Goal: Transaction & Acquisition: Purchase product/service

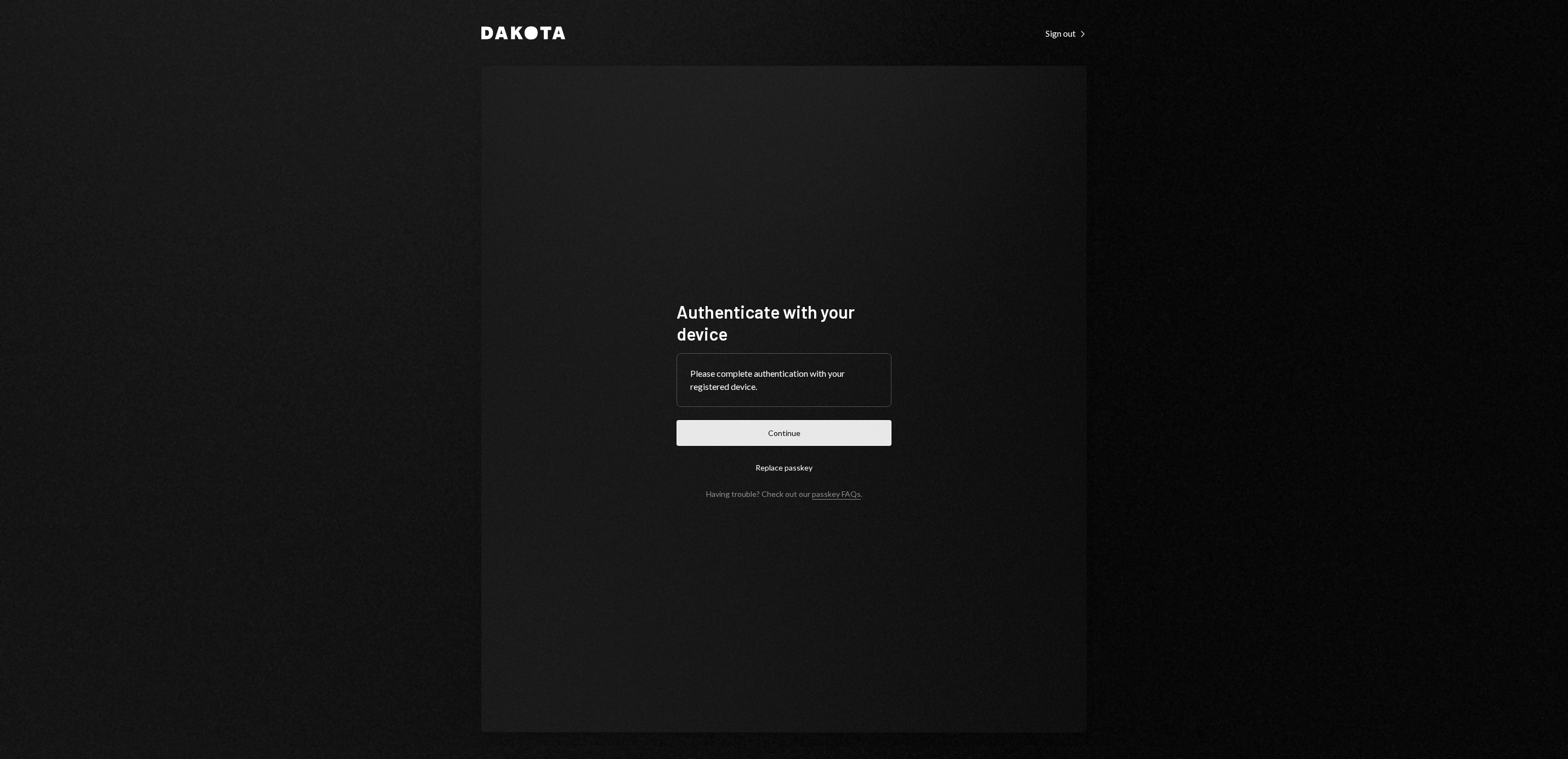
click at [810, 444] on button "Continue" at bounding box center [784, 433] width 215 height 26
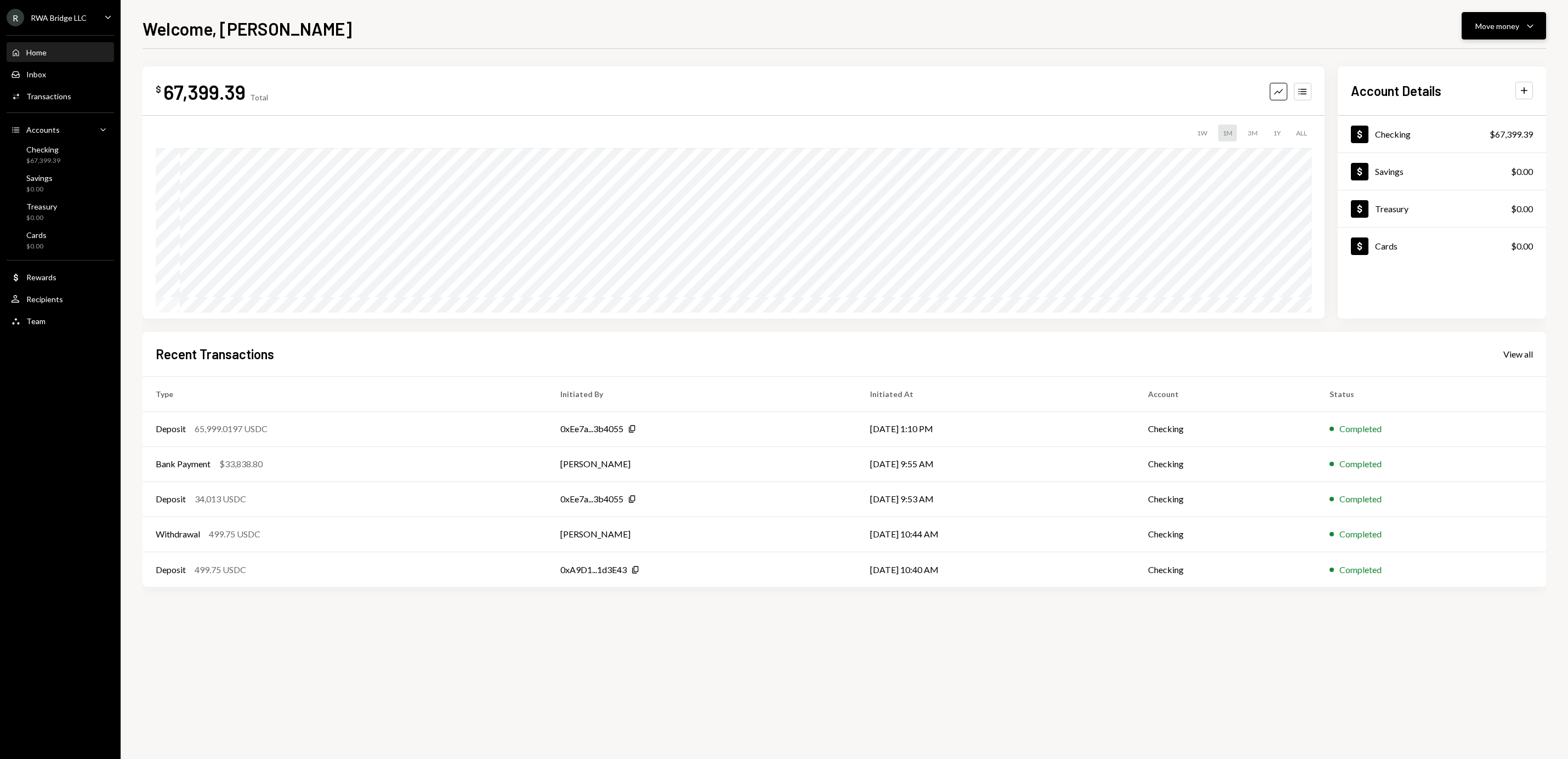
click at [1506, 38] on button "Move money Caret Down" at bounding box center [1503, 26] width 85 height 28
click at [1475, 51] on div "Withdraw Send" at bounding box center [1487, 59] width 110 height 24
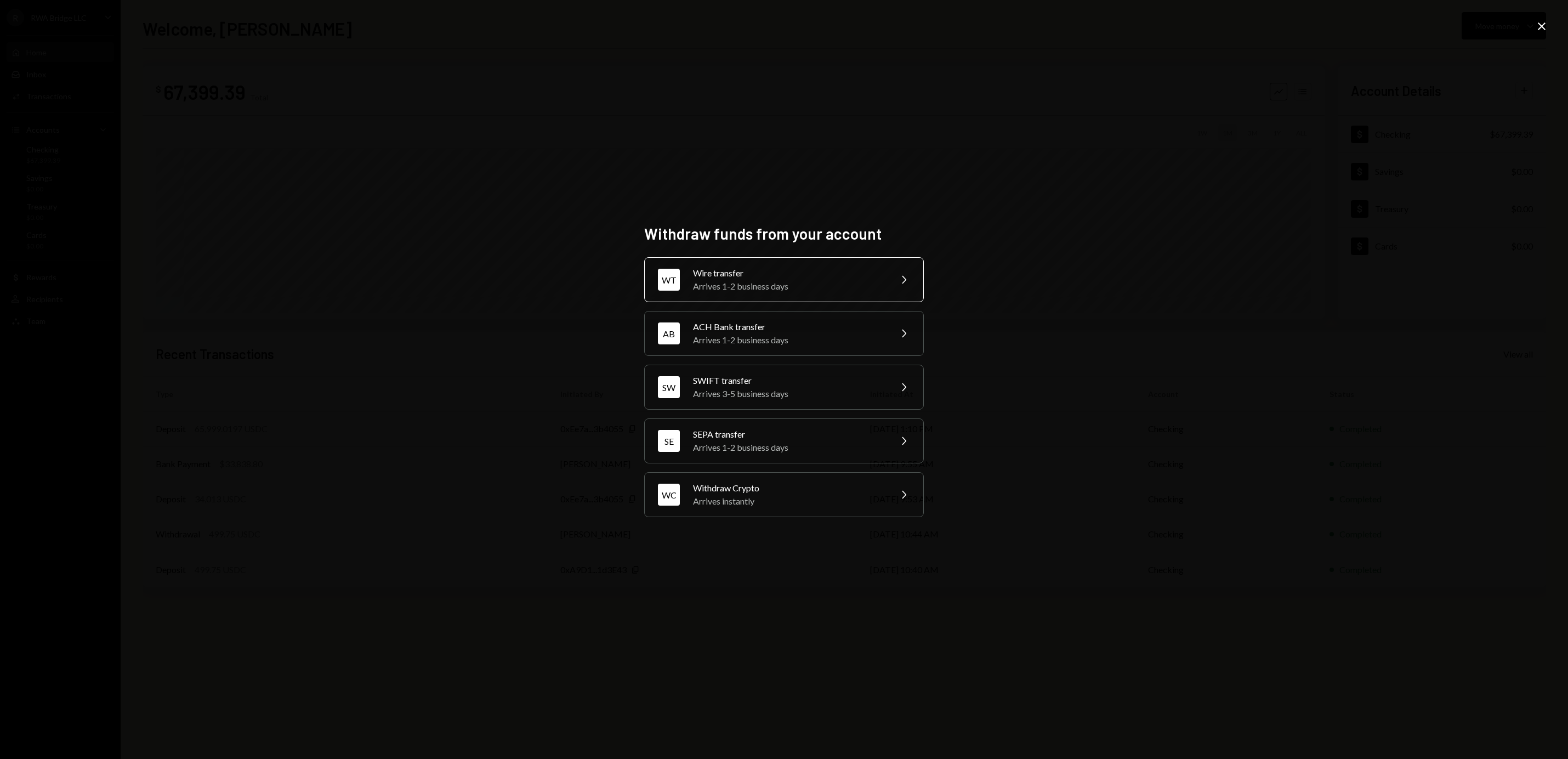
click at [756, 270] on div "Wire transfer" at bounding box center [788, 273] width 191 height 13
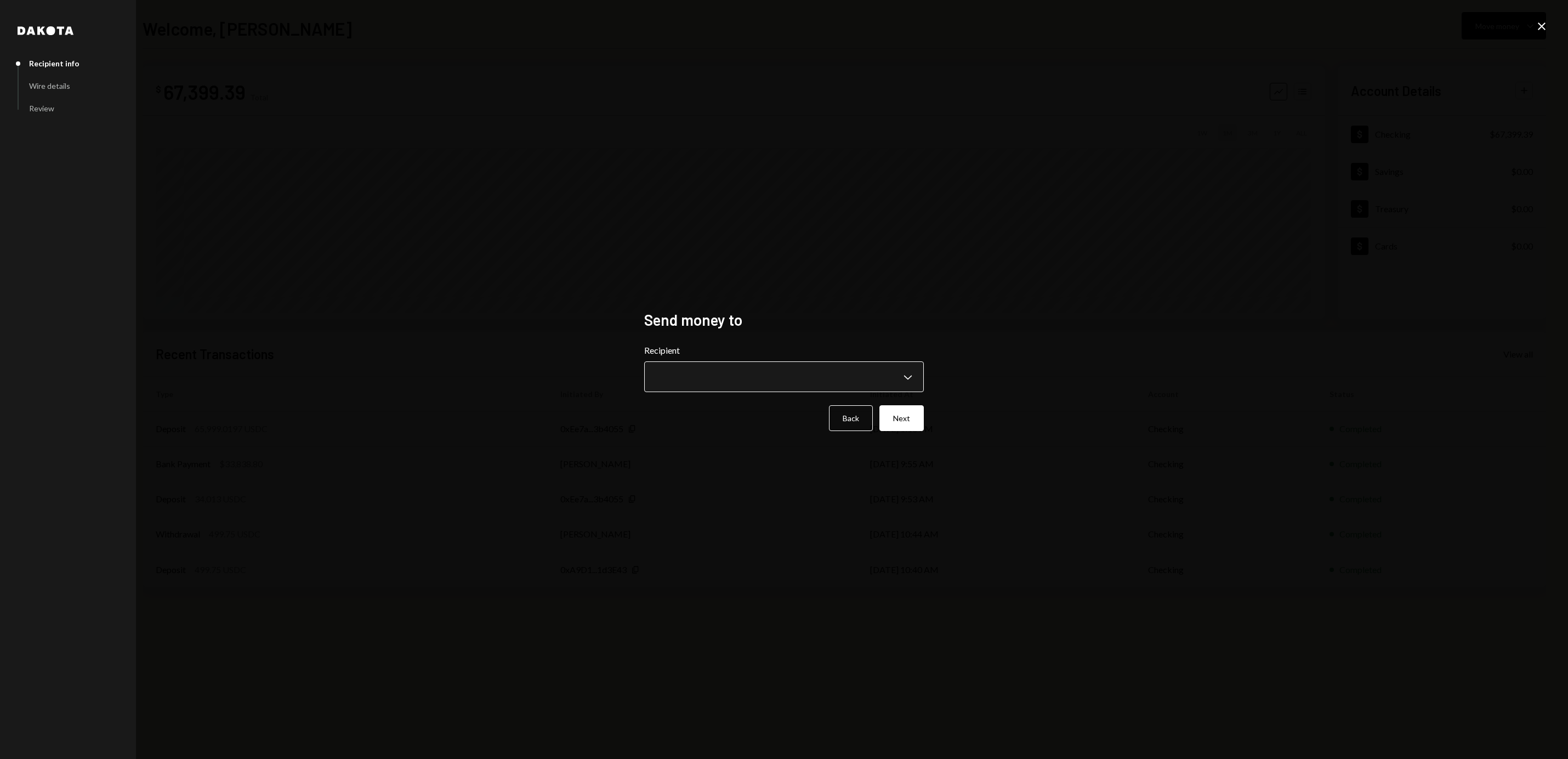
click at [689, 371] on body "**********" at bounding box center [784, 380] width 1568 height 759
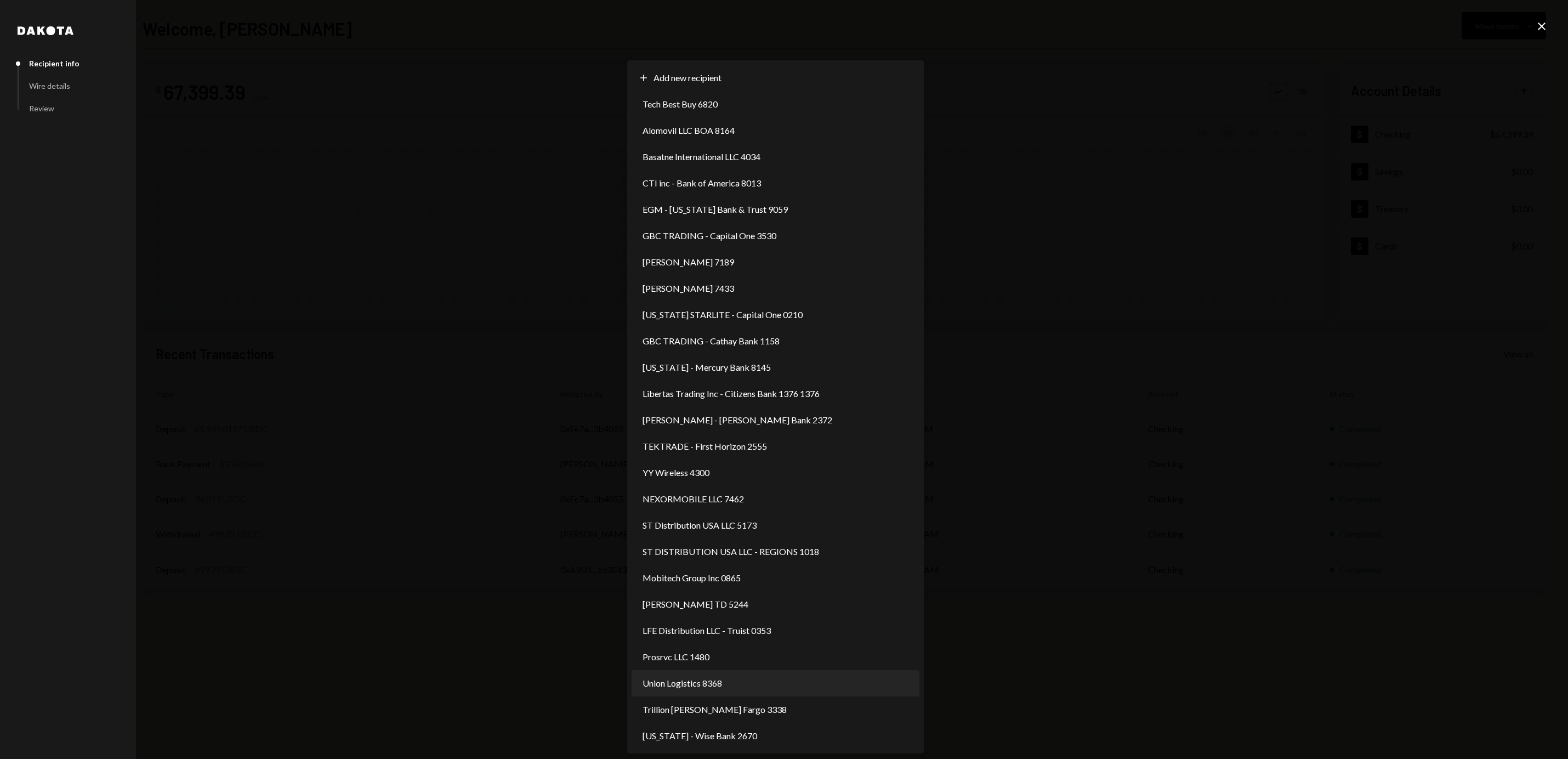
select select "**********"
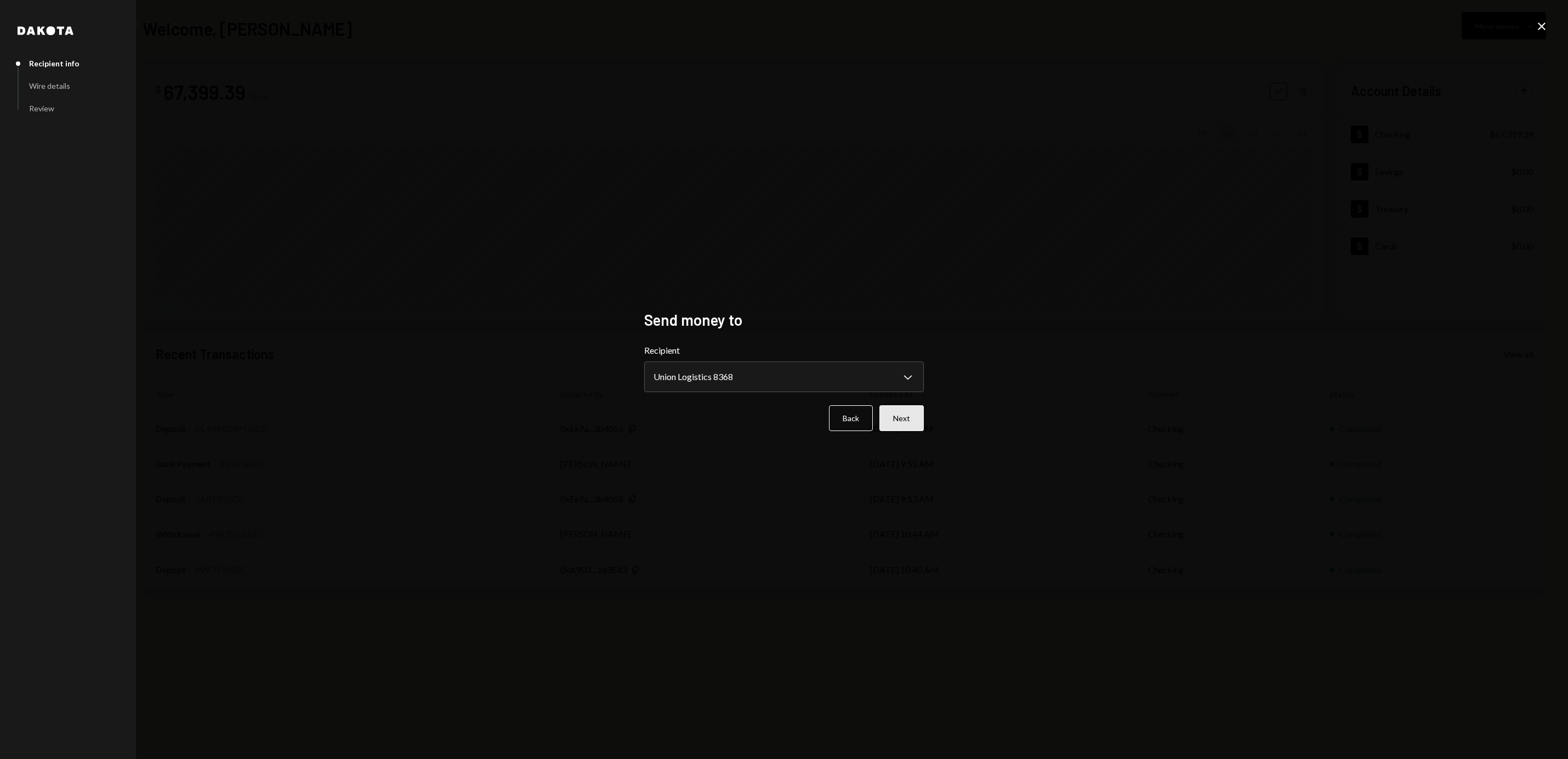
click at [904, 421] on button "Next" at bounding box center [902, 418] width 45 height 26
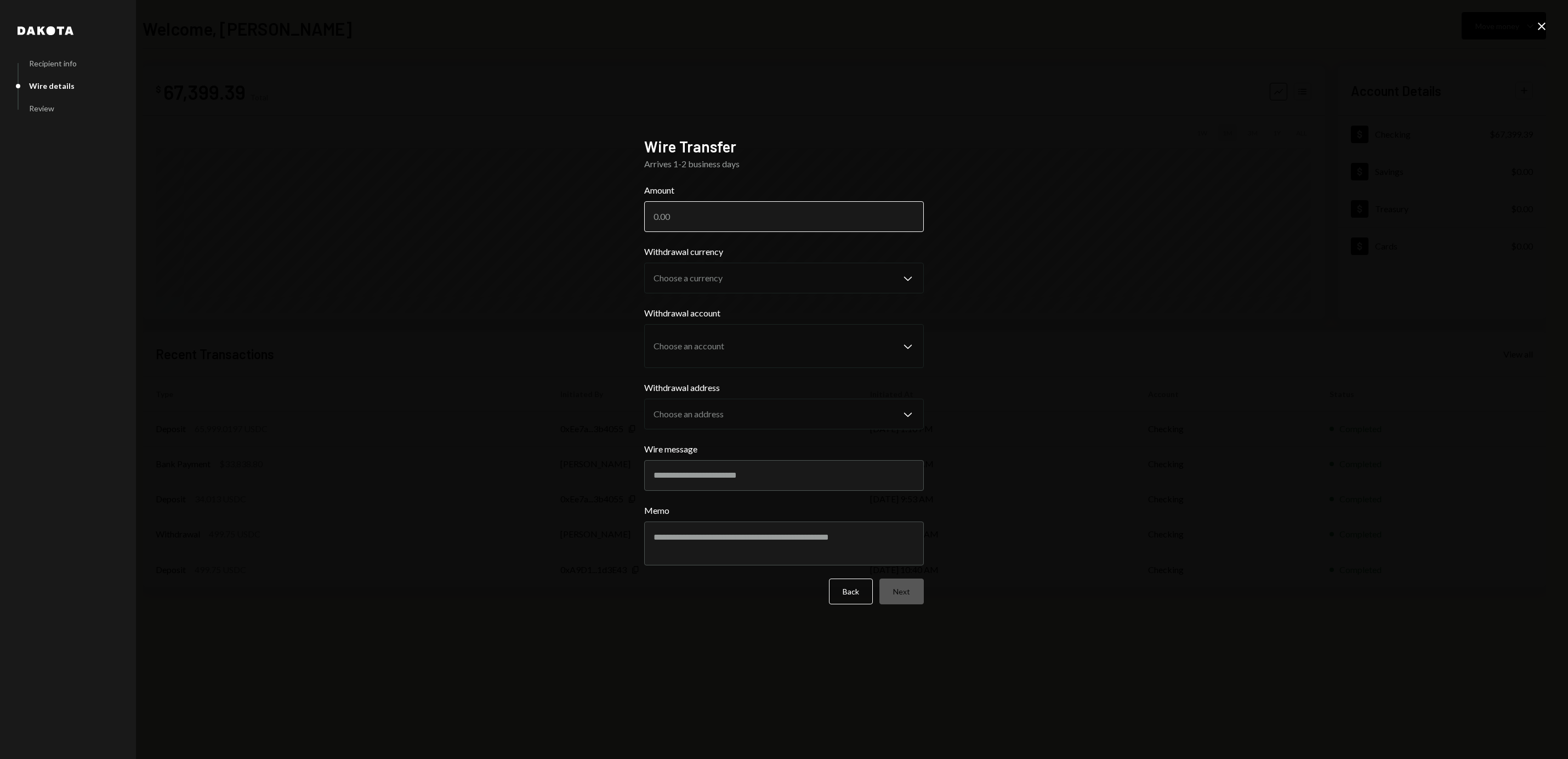
click at [740, 217] on input "Amount" at bounding box center [783, 216] width 279 height 30
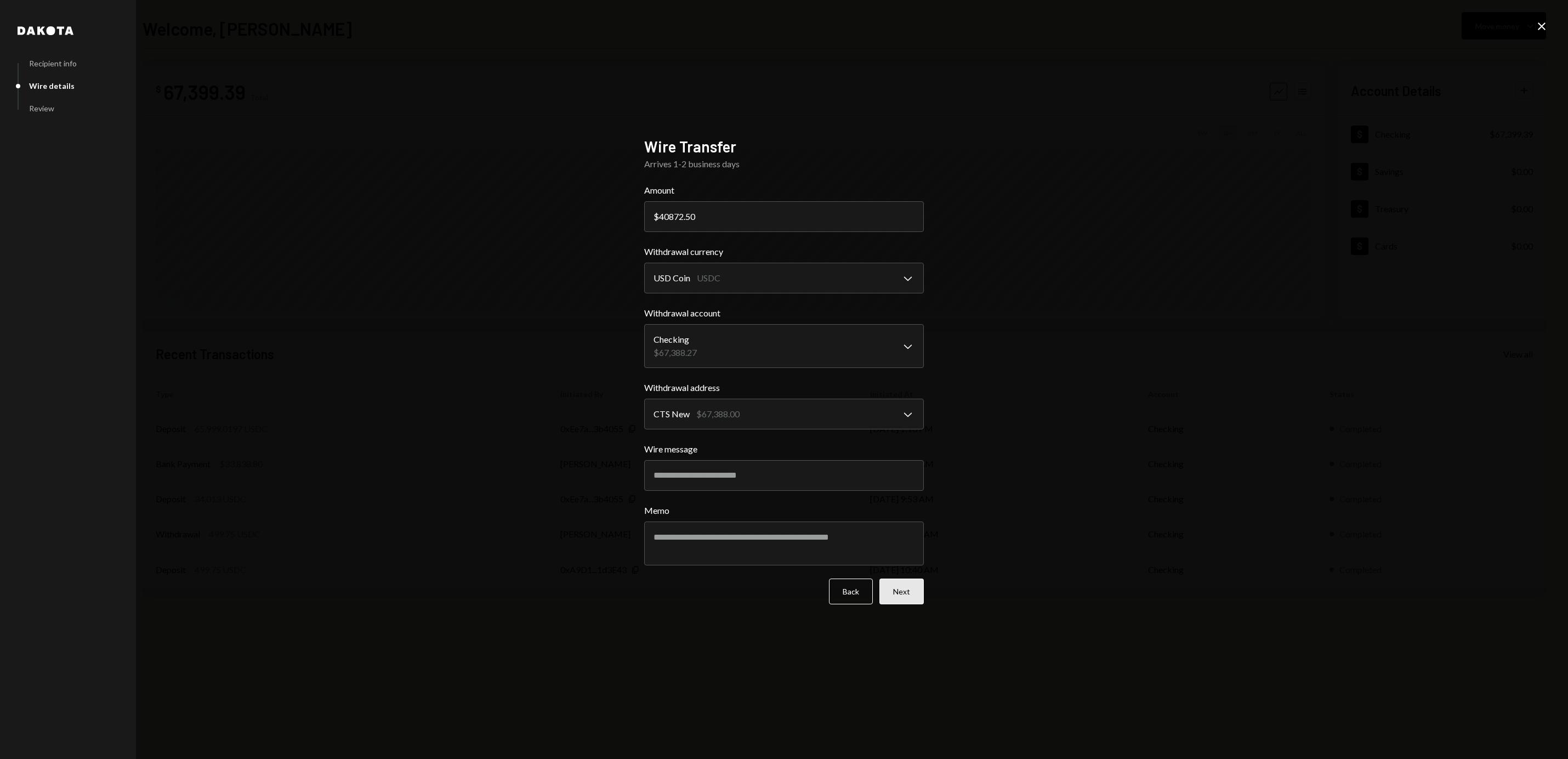
type input "40872.50"
click at [910, 595] on button "Next" at bounding box center [902, 591] width 45 height 26
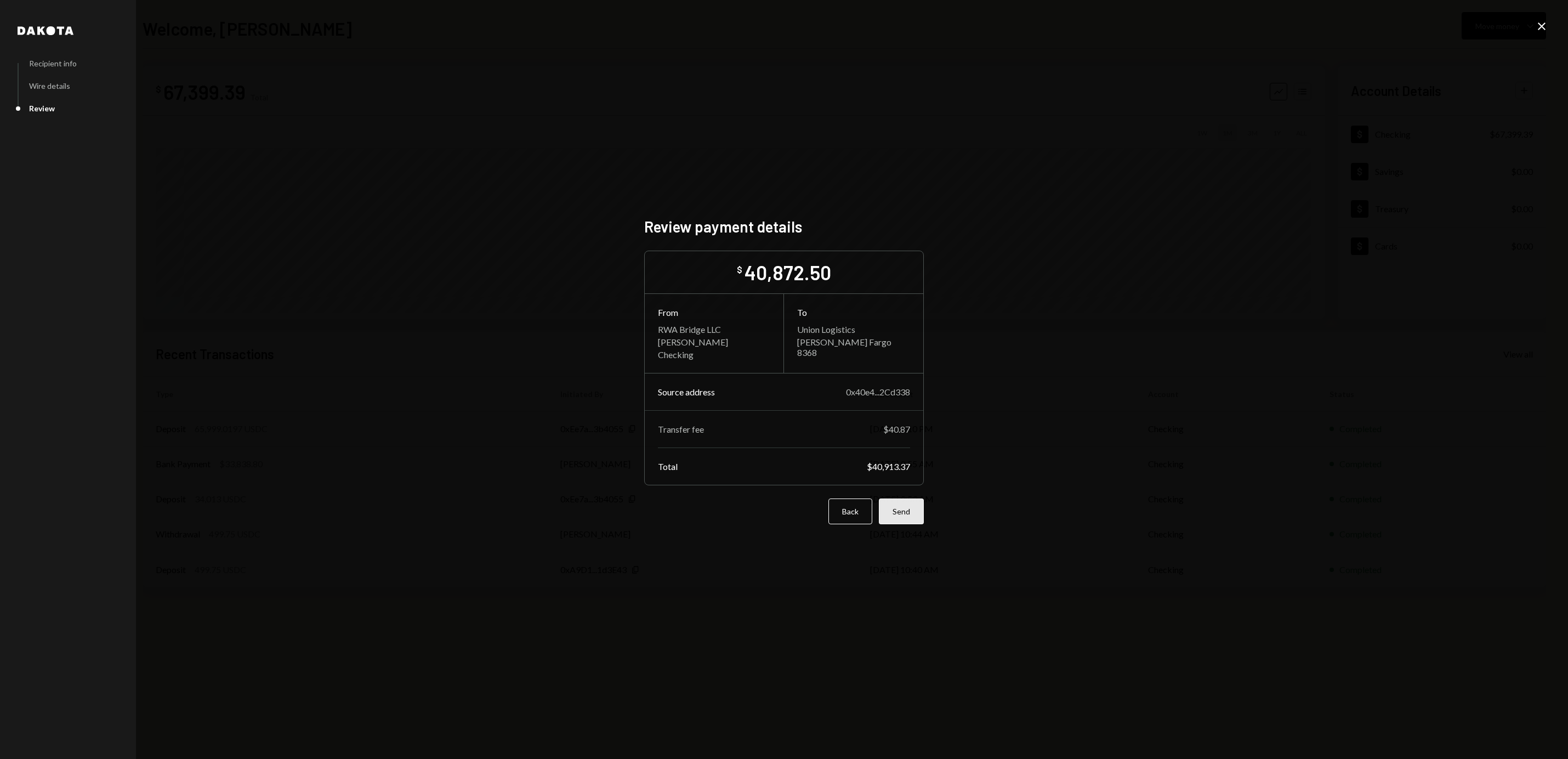
click at [908, 514] on button "Send" at bounding box center [901, 511] width 45 height 26
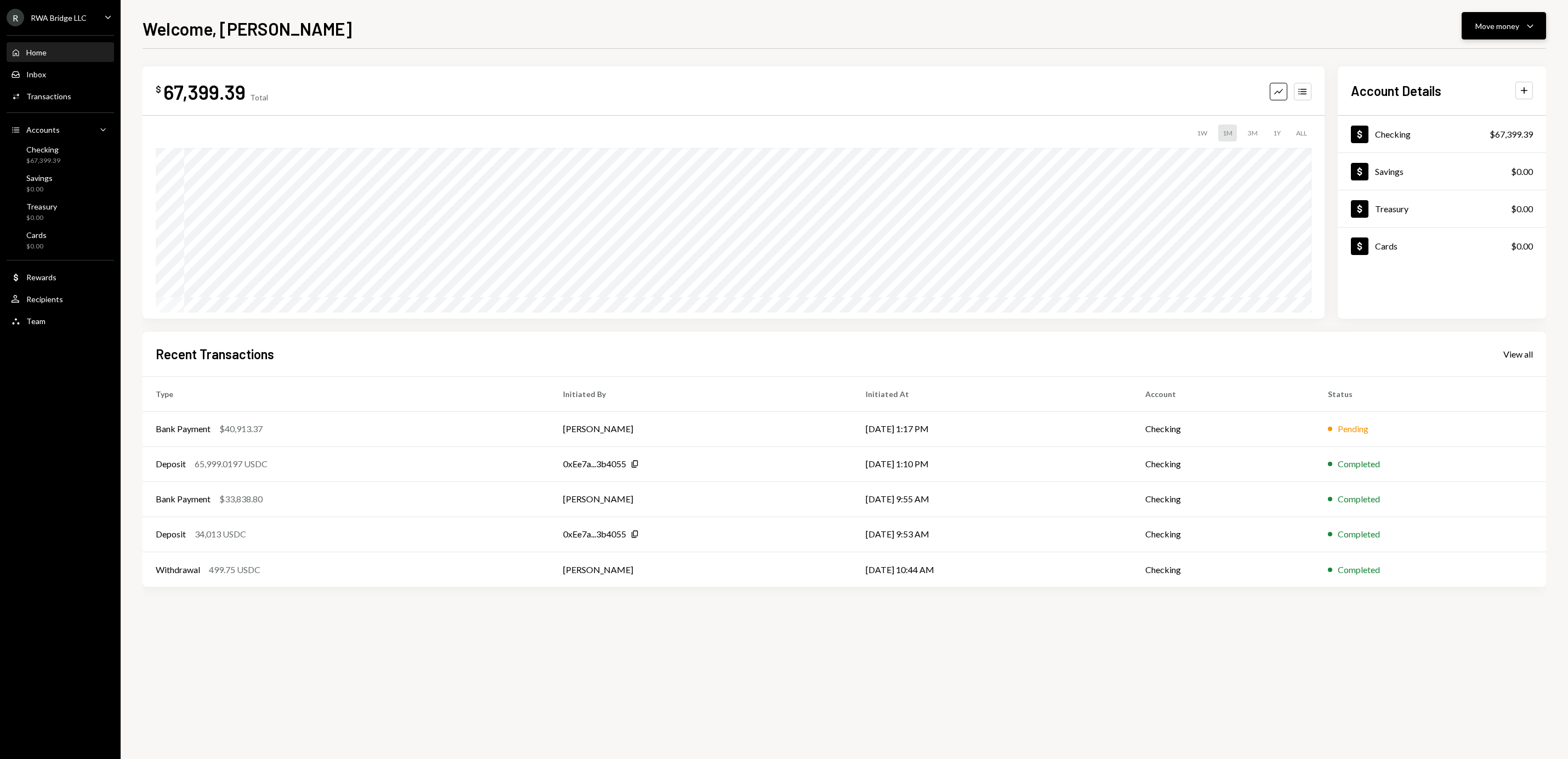
click at [1473, 17] on button "Move money Caret Down" at bounding box center [1503, 26] width 85 height 28
click at [1470, 58] on div "Send" at bounding box center [1495, 59] width 80 height 12
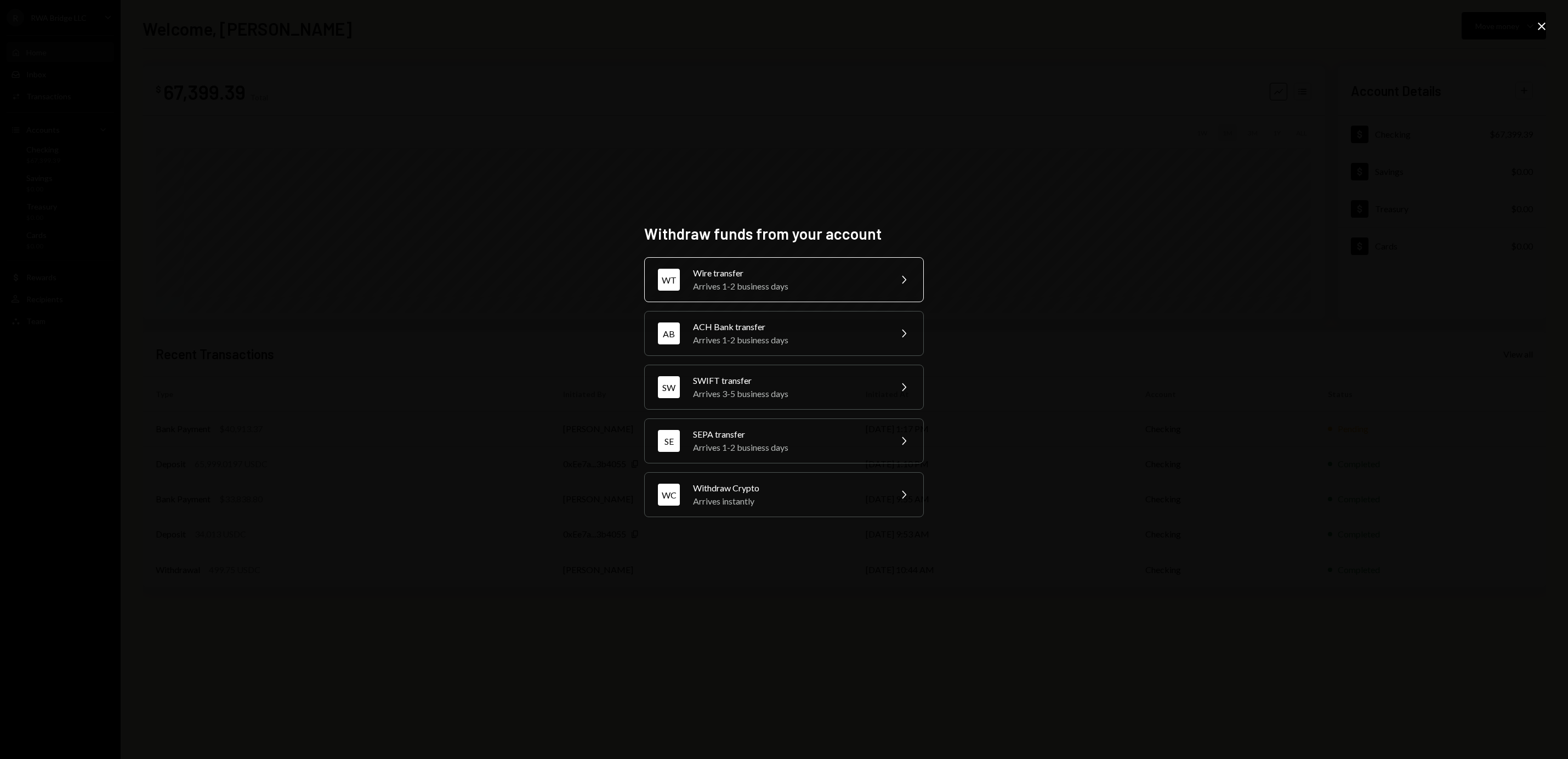
click at [842, 273] on div "Wire transfer" at bounding box center [788, 273] width 191 height 13
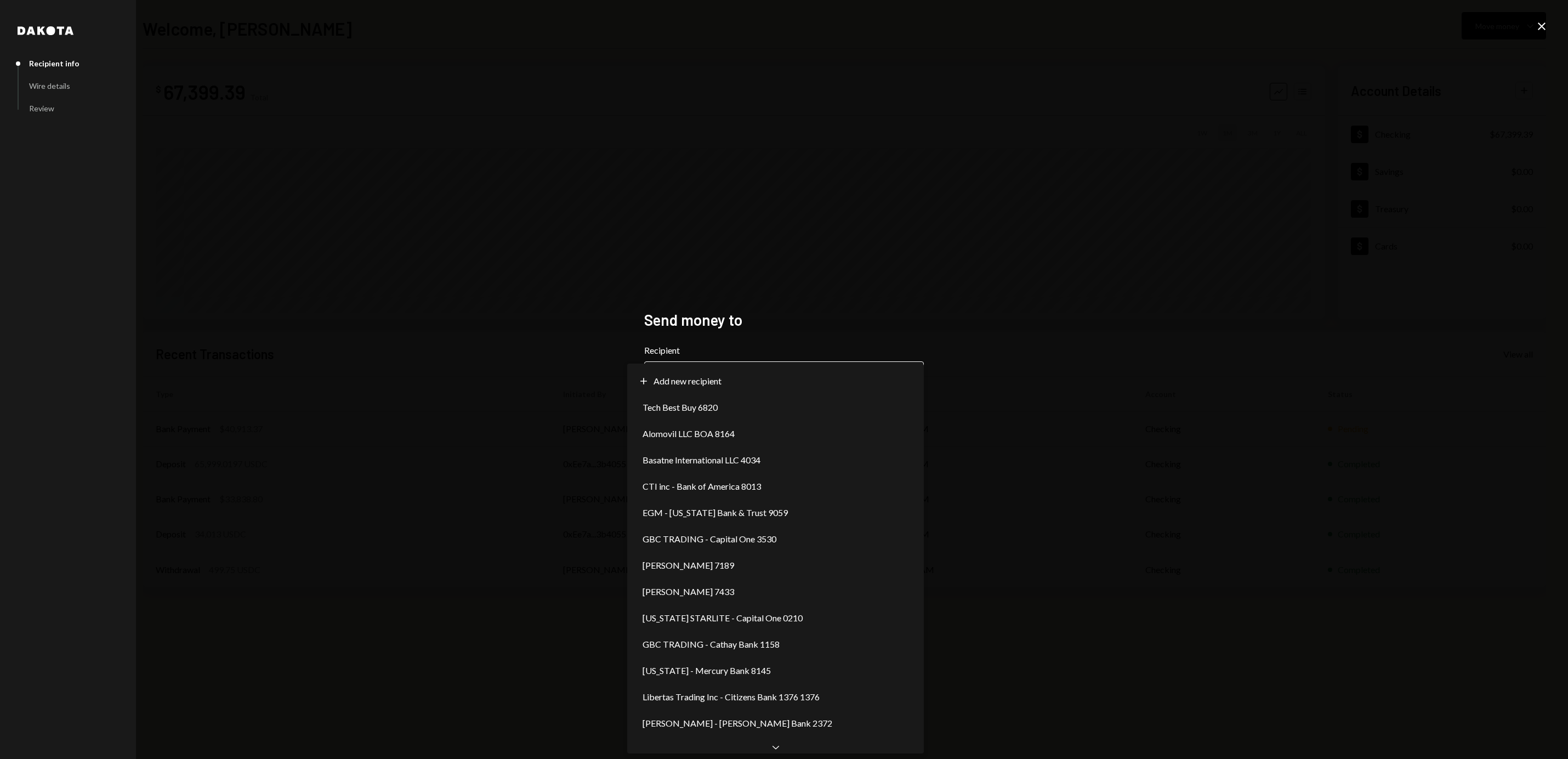
click at [735, 373] on body "**********" at bounding box center [784, 380] width 1568 height 759
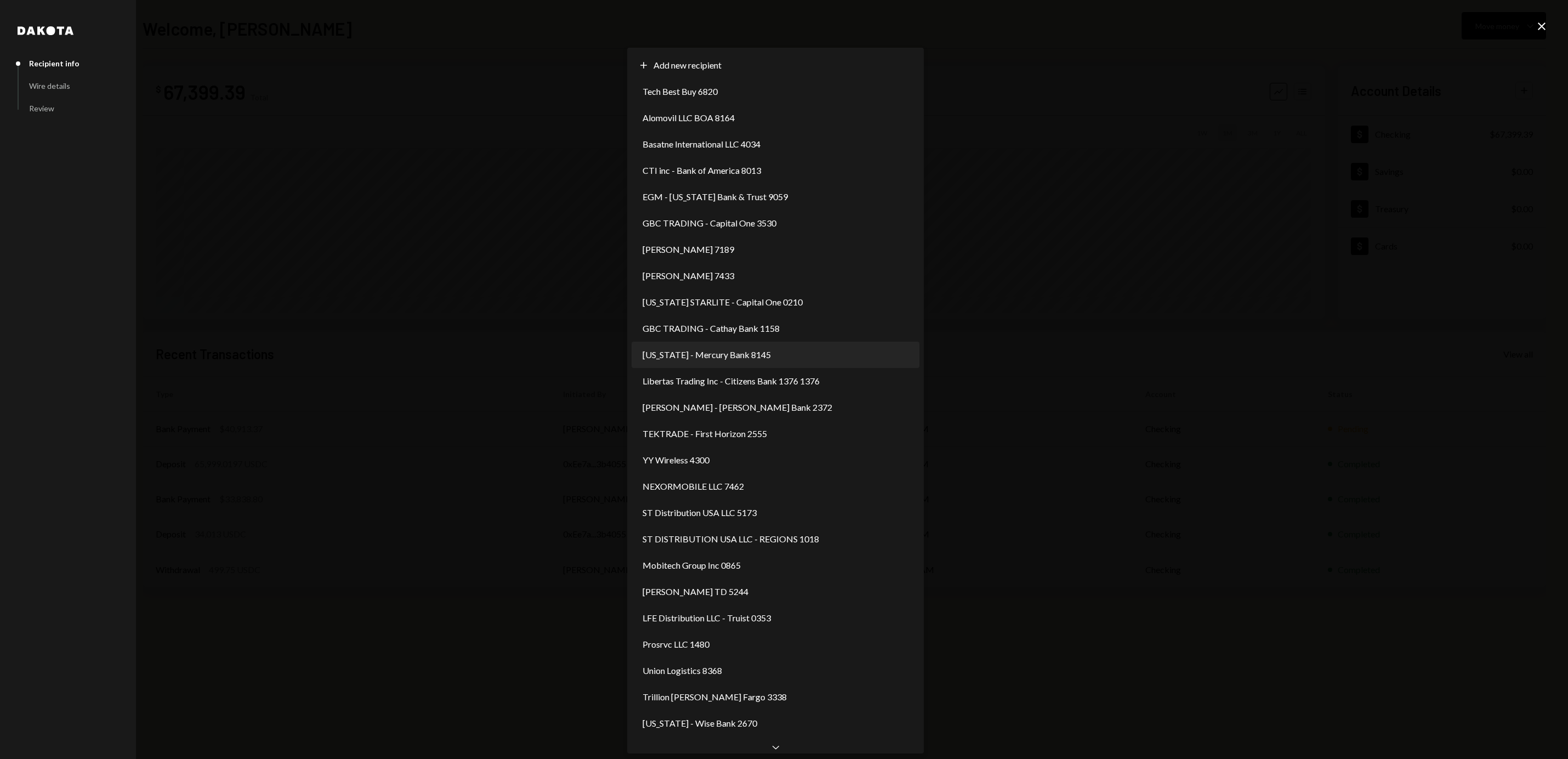
select select "**********"
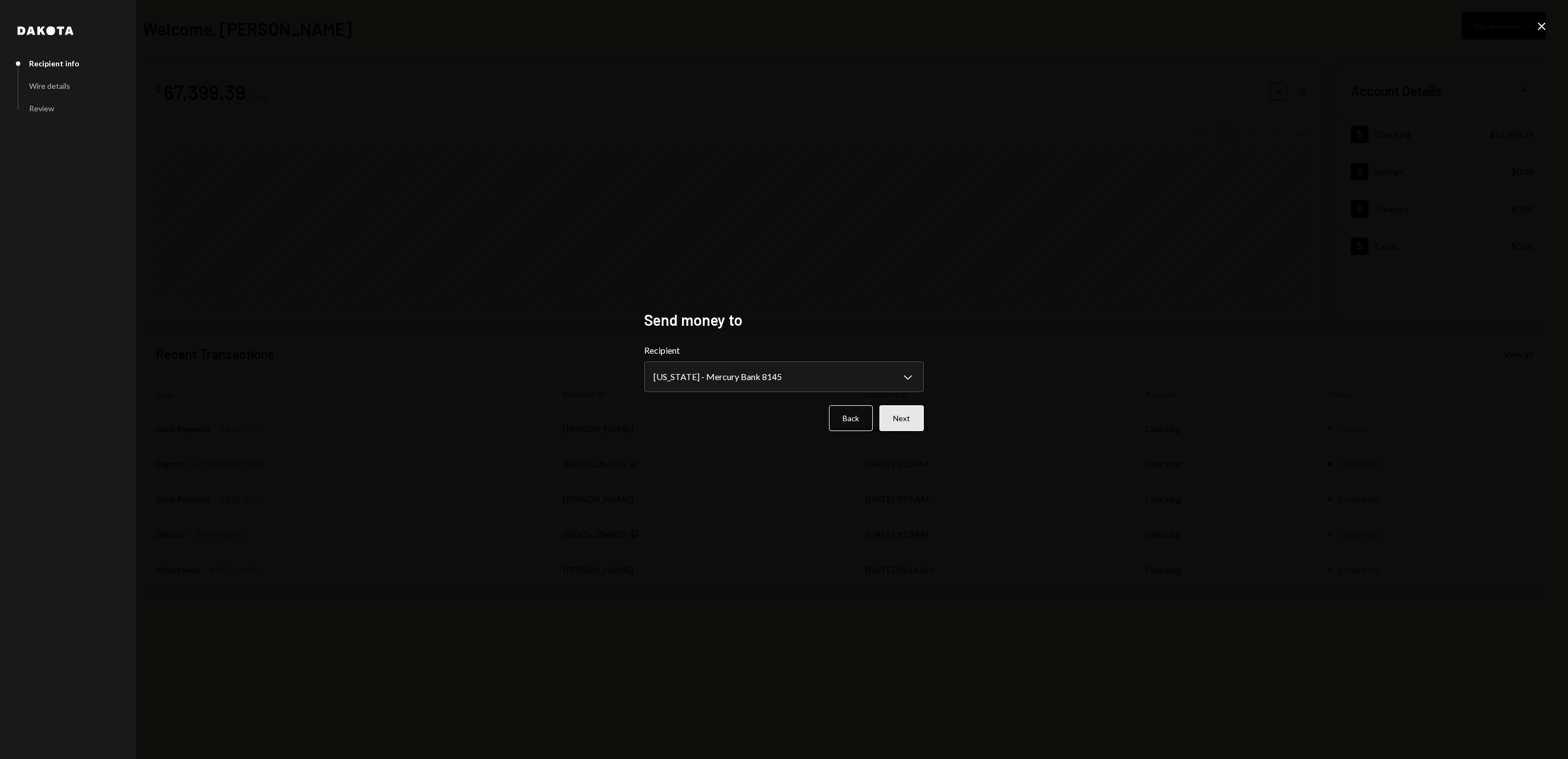
click at [915, 421] on button "Next" at bounding box center [902, 418] width 45 height 26
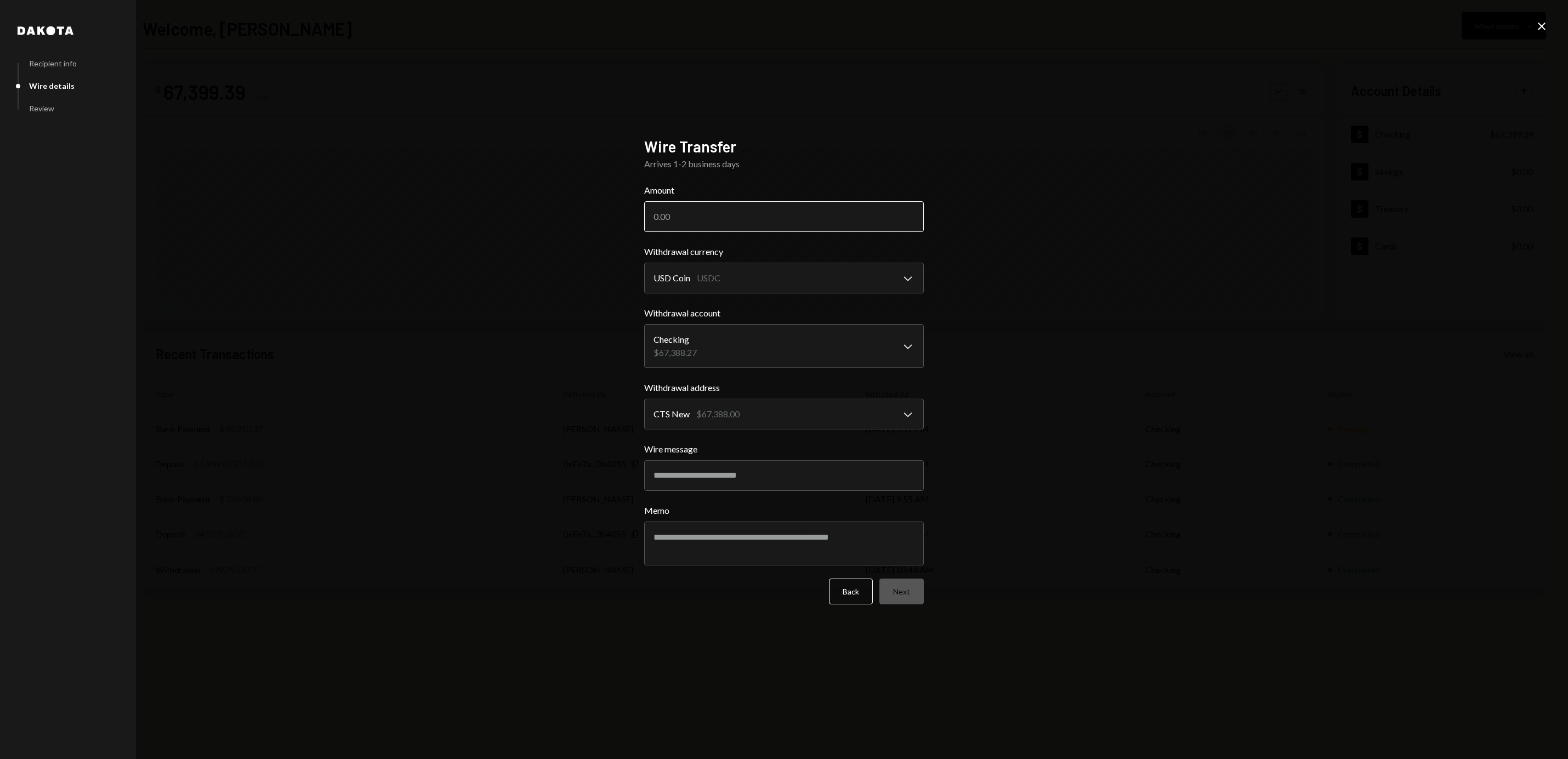
click at [770, 225] on input "Amount" at bounding box center [783, 216] width 279 height 30
type input "24912.50"
click at [913, 586] on button "Next" at bounding box center [902, 591] width 45 height 26
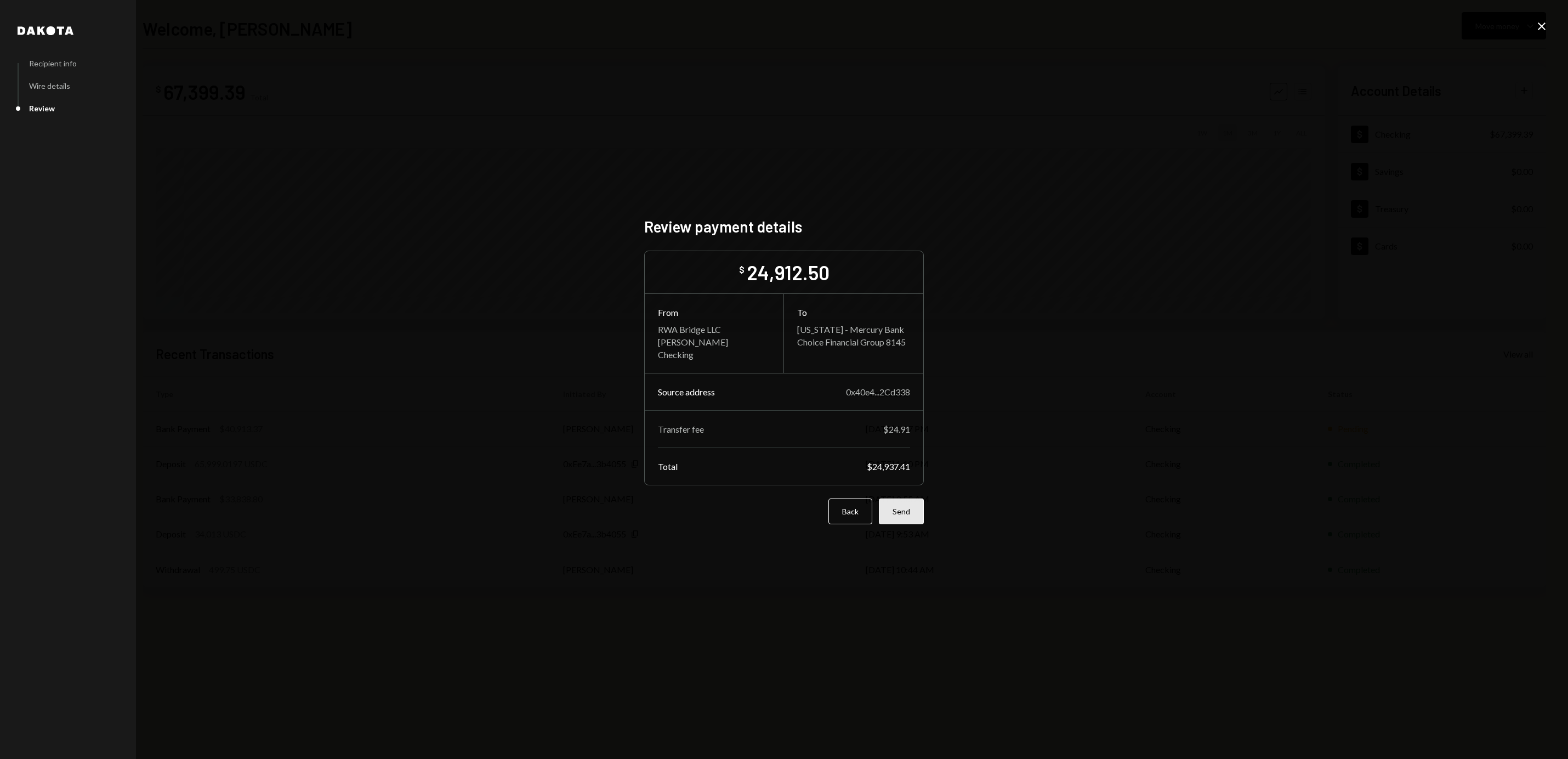
click at [904, 510] on button "Send" at bounding box center [901, 511] width 45 height 26
